Goal: Transaction & Acquisition: Obtain resource

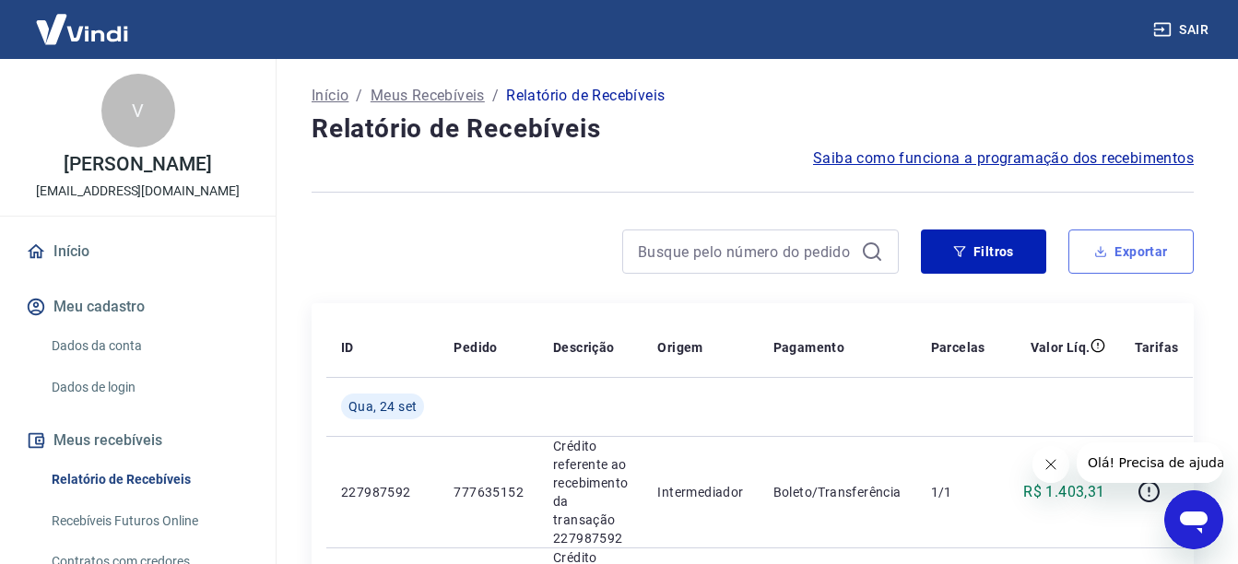
click at [1136, 253] on button "Exportar" at bounding box center [1130, 251] width 125 height 44
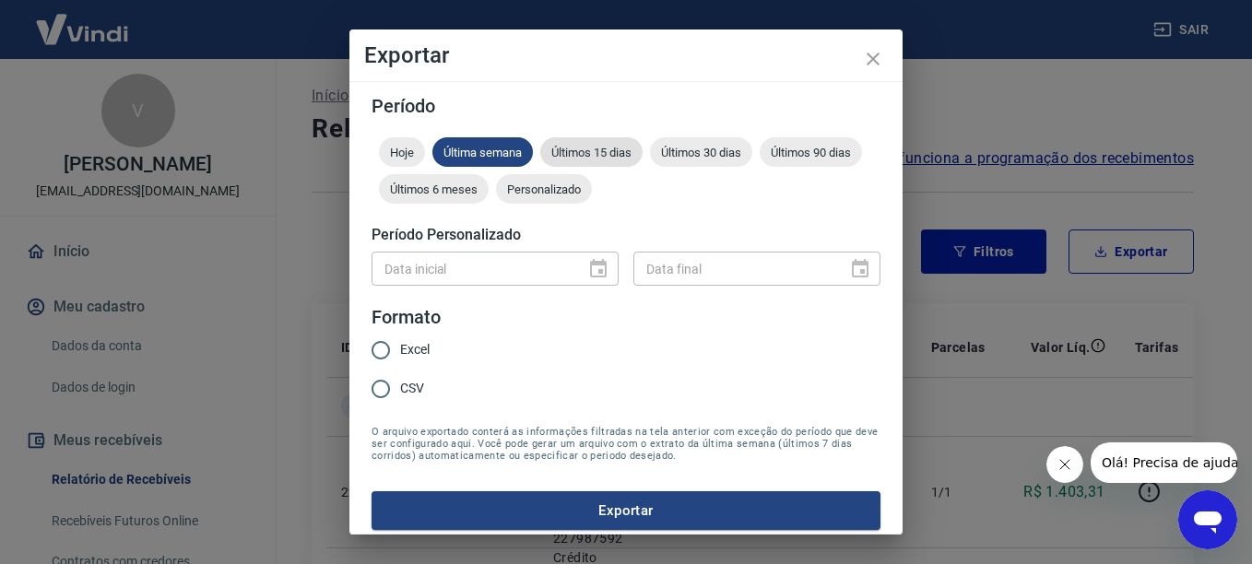
click at [589, 148] on span "Últimos 15 dias" at bounding box center [591, 153] width 102 height 14
click at [412, 348] on span "Excel" at bounding box center [414, 349] width 29 height 19
click at [400, 348] on input "Excel" at bounding box center [380, 350] width 39 height 39
radio input "true"
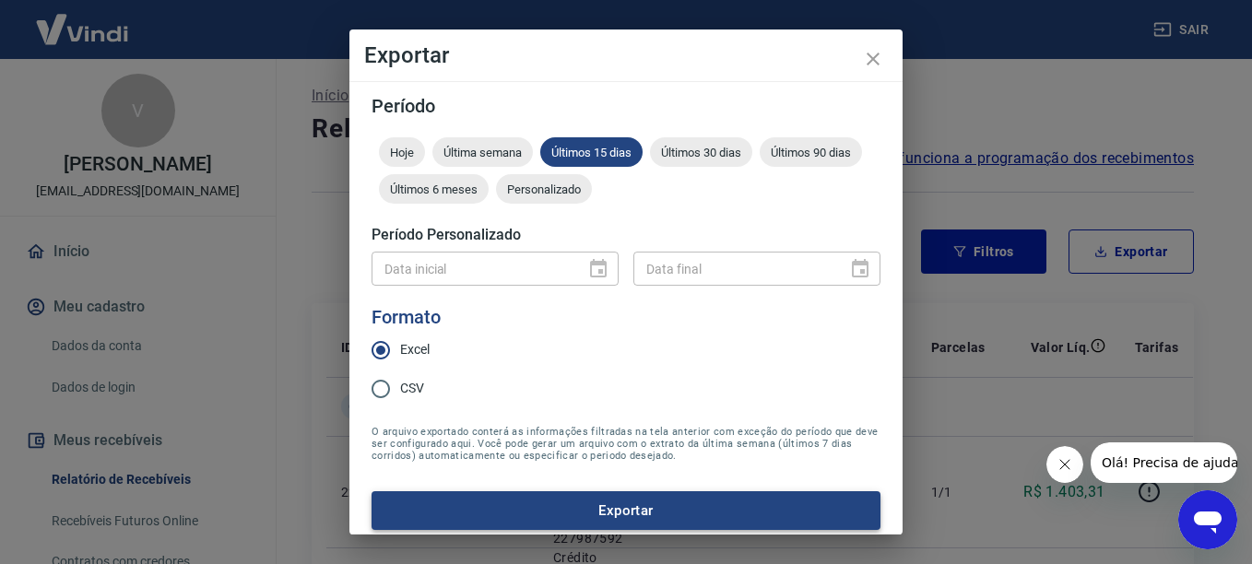
click at [582, 503] on button "Exportar" at bounding box center [625, 510] width 509 height 39
